Goal: Navigation & Orientation: Go to known website

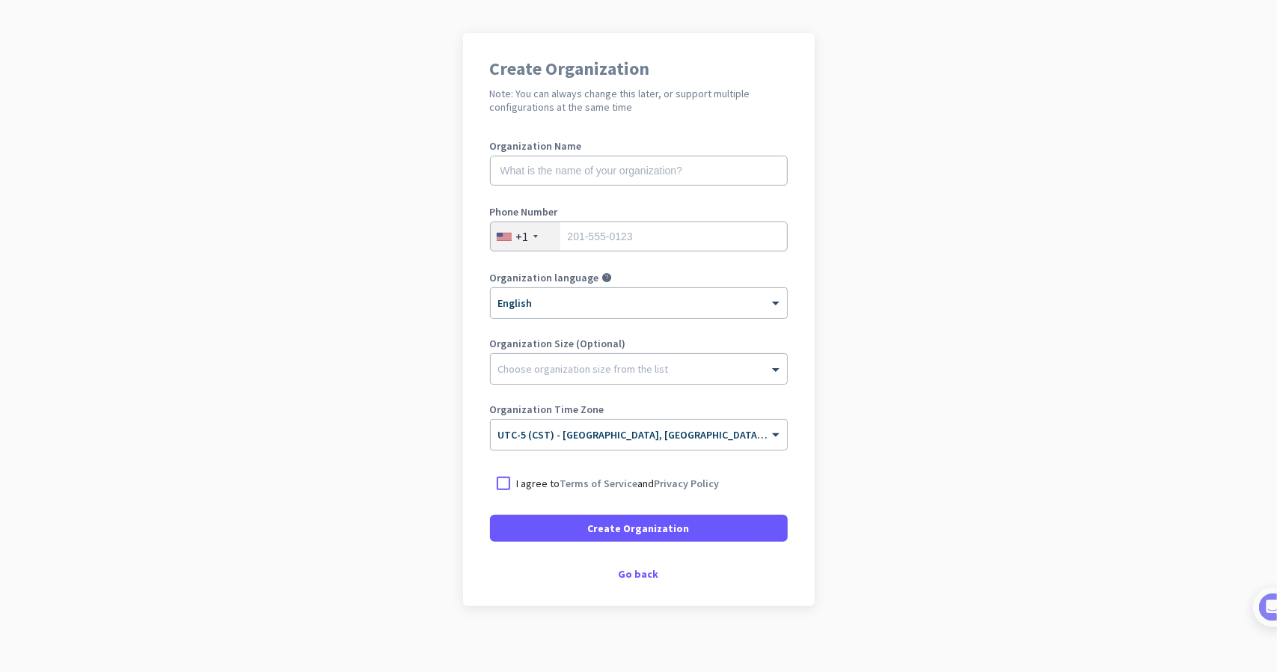
scroll to position [97, 0]
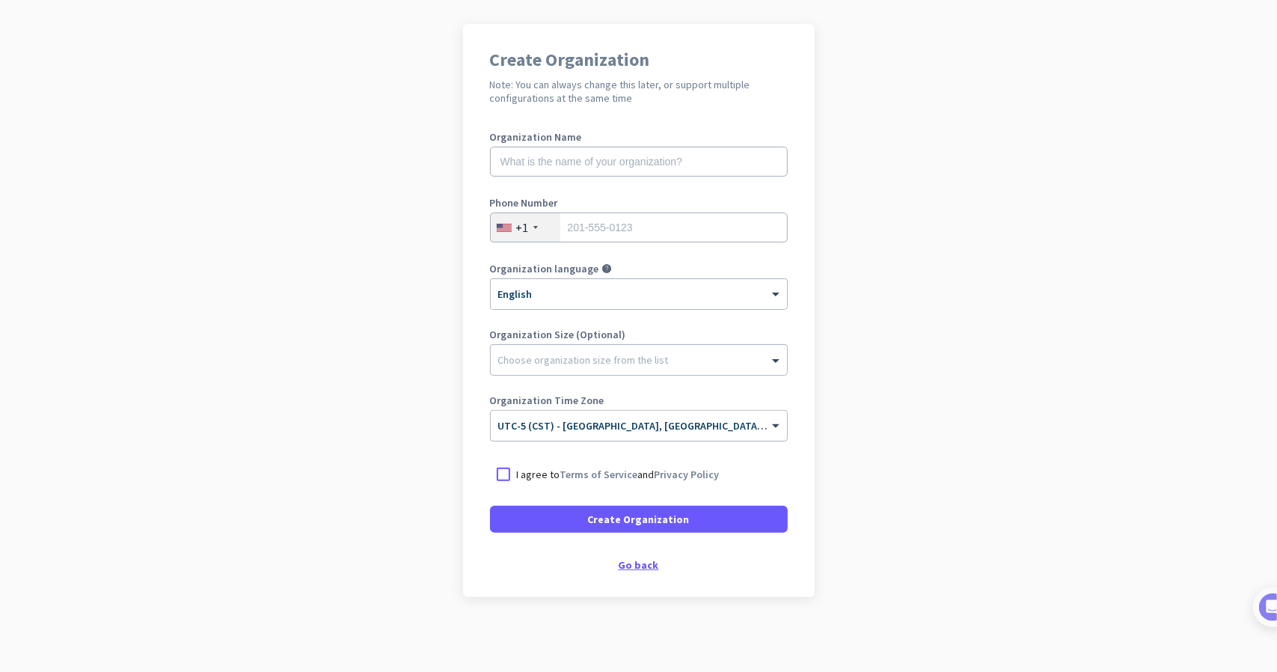
click at [639, 554] on div "Create Organization Note: You can always change this later, or support multiple…" at bounding box center [639, 310] width 352 height 573
click at [638, 569] on div "Go back" at bounding box center [639, 565] width 298 height 10
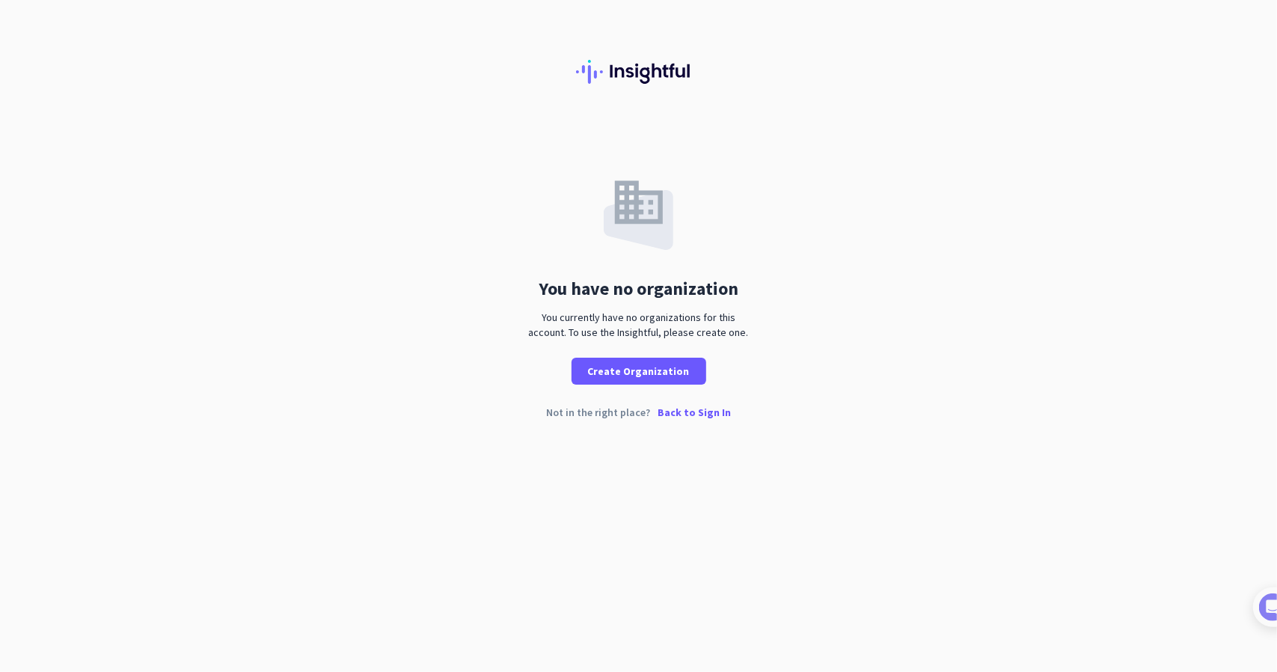
click at [672, 411] on p "Back to Sign In" at bounding box center [694, 412] width 73 height 10
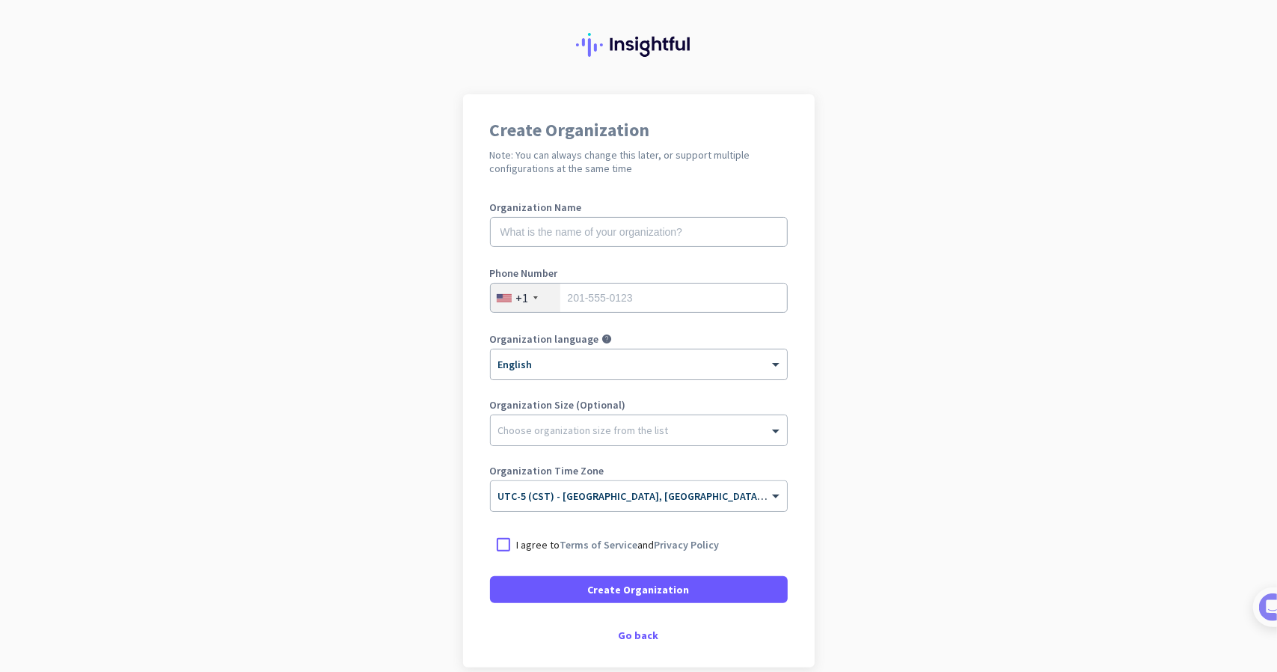
scroll to position [97, 0]
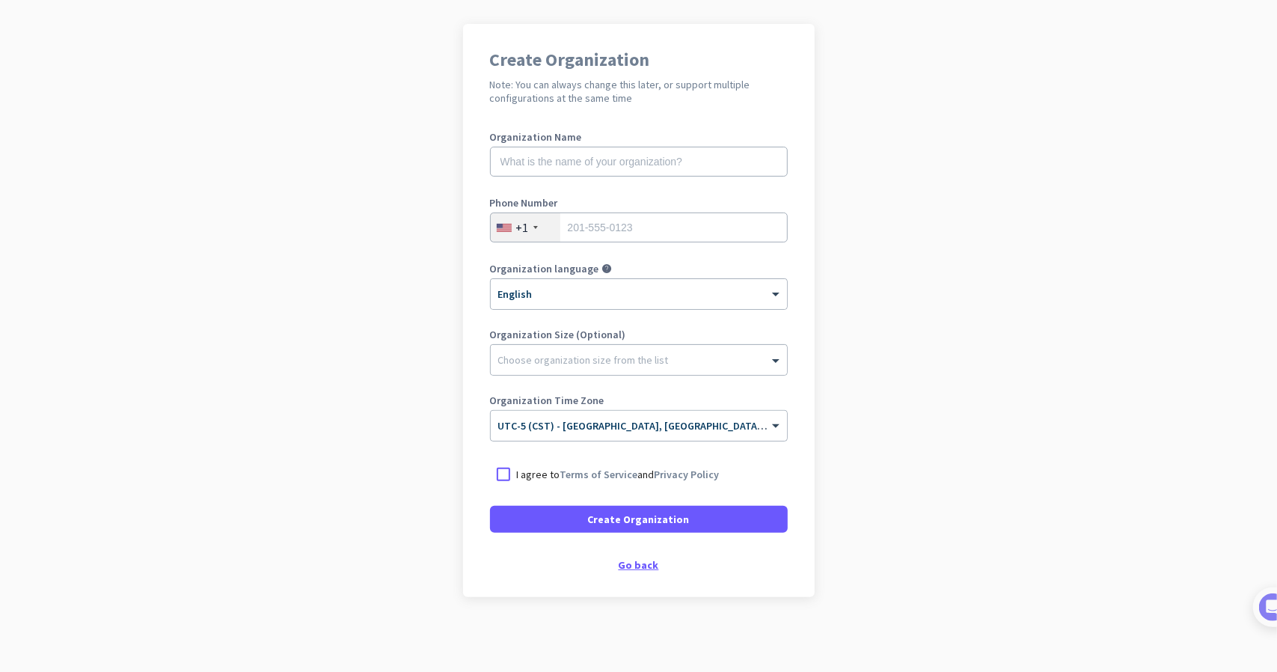
click at [639, 563] on div "Go back" at bounding box center [639, 565] width 298 height 10
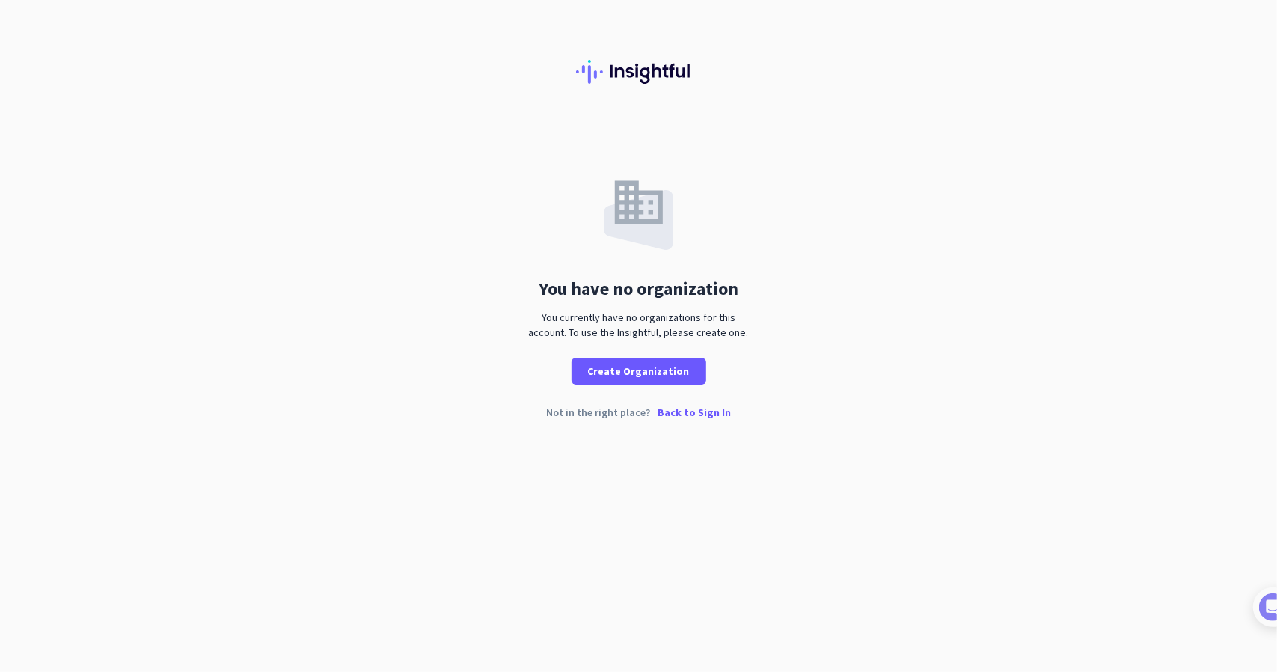
click at [691, 416] on p "Back to Sign In" at bounding box center [694, 412] width 73 height 10
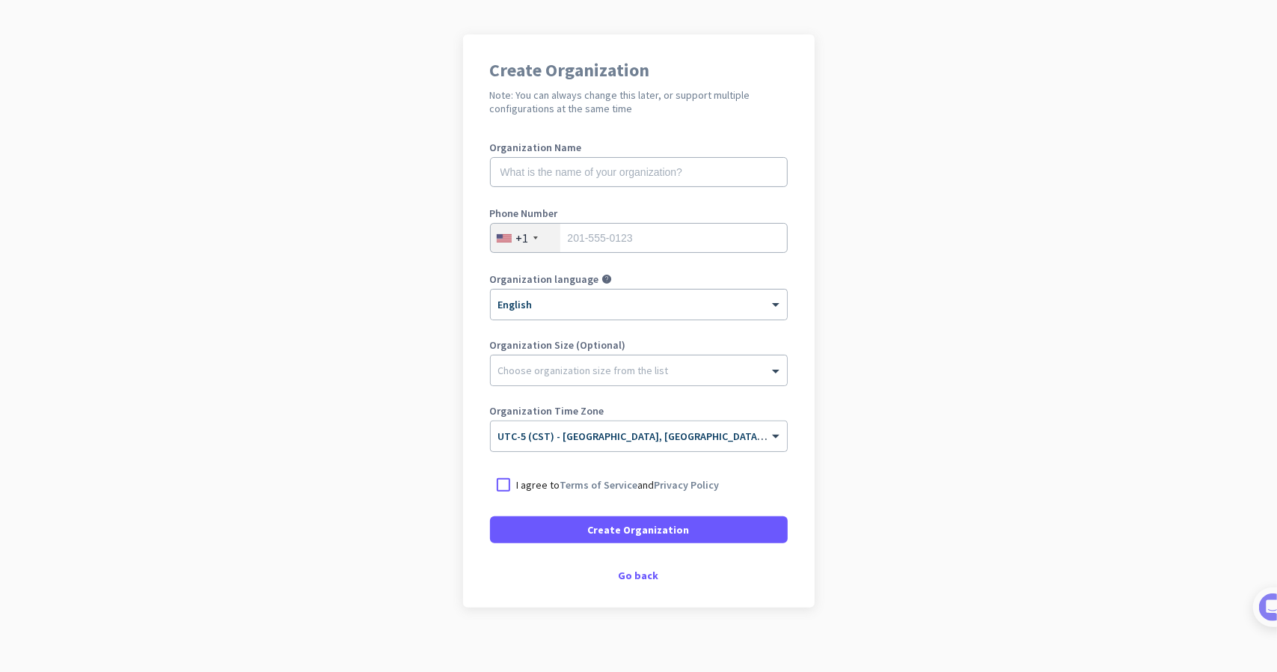
scroll to position [97, 0]
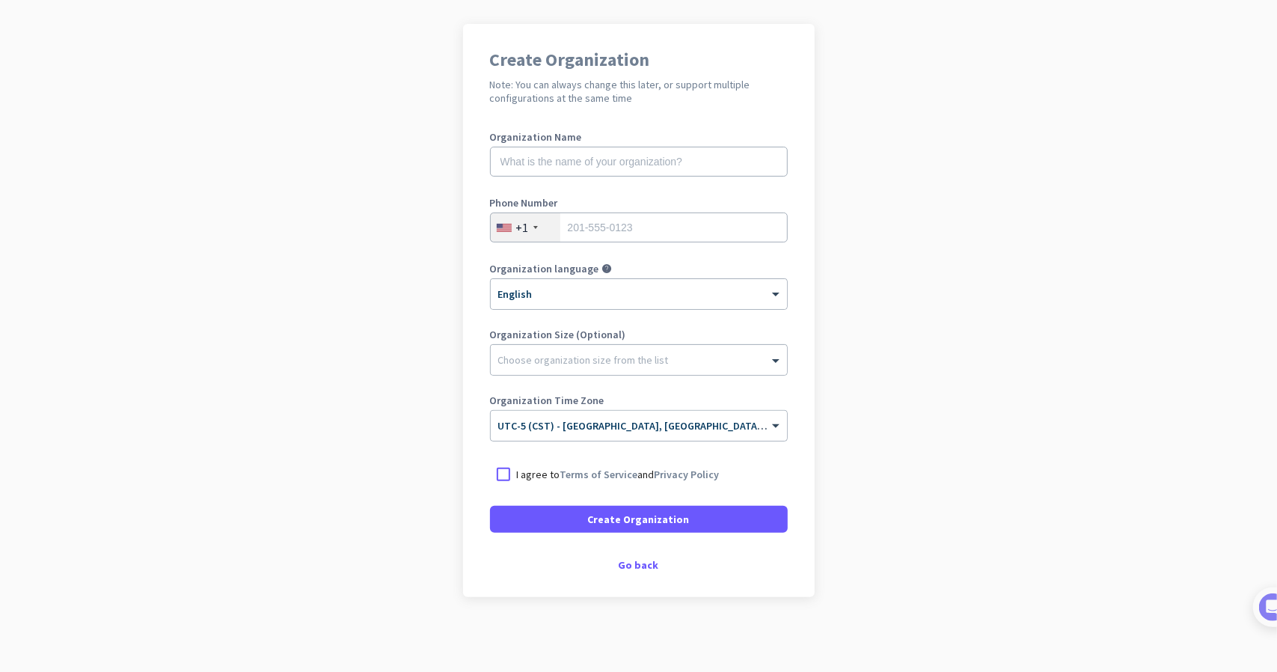
click at [641, 572] on div "Create Organization Note: You can always change this later, or support multiple…" at bounding box center [639, 310] width 352 height 573
click at [643, 563] on div "Go back" at bounding box center [639, 565] width 298 height 10
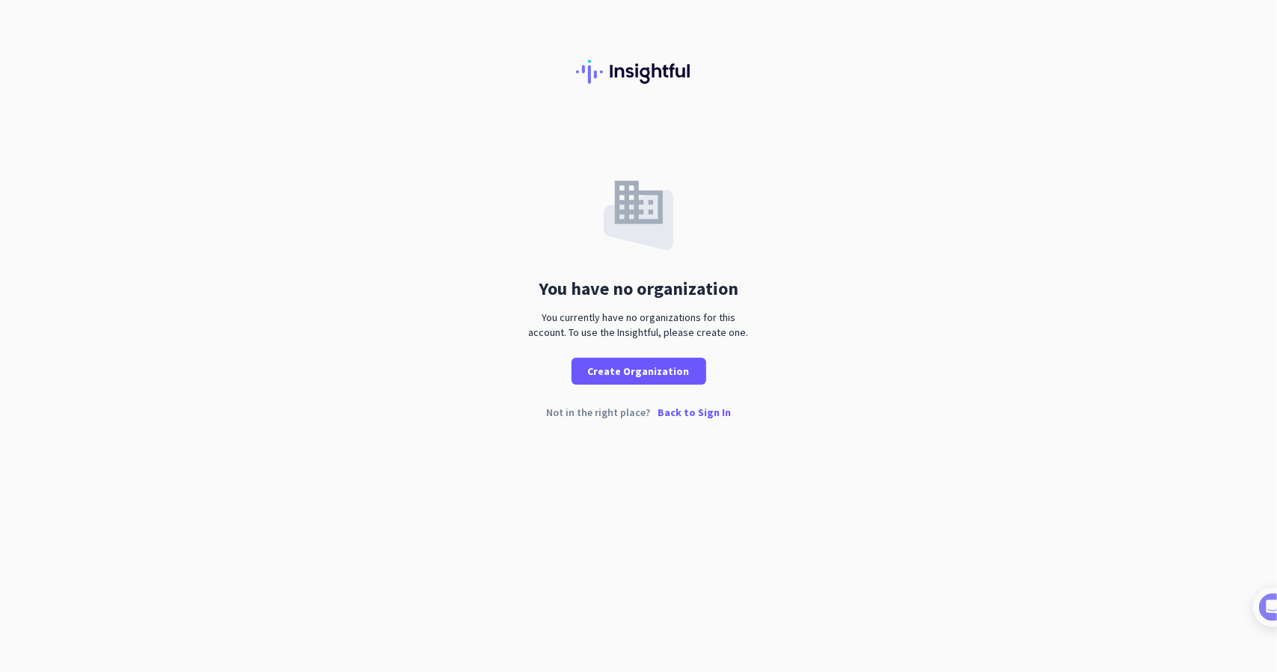
click at [689, 423] on div "Not in the right place? Back to Sign In" at bounding box center [638, 424] width 1277 height 34
click at [694, 413] on p "Back to Sign In" at bounding box center [694, 412] width 73 height 10
